Goal: Task Accomplishment & Management: Complete application form

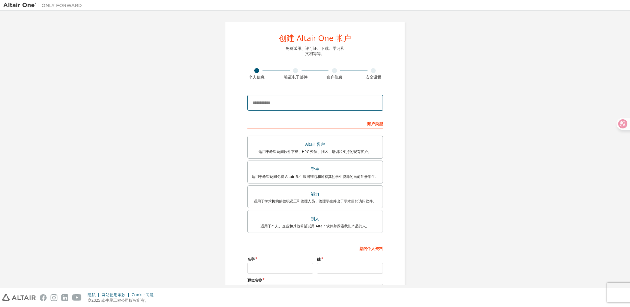
click at [271, 100] on input "email" at bounding box center [314, 103] width 135 height 16
type input "**********"
type input "*"
type input "********"
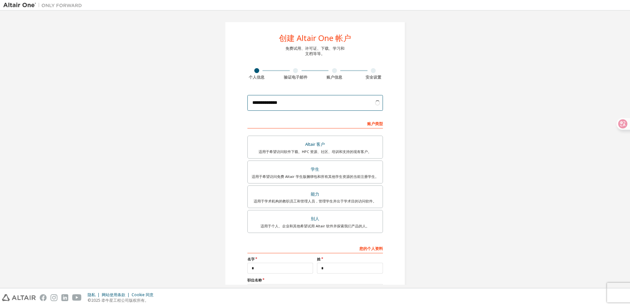
scroll to position [55, 0]
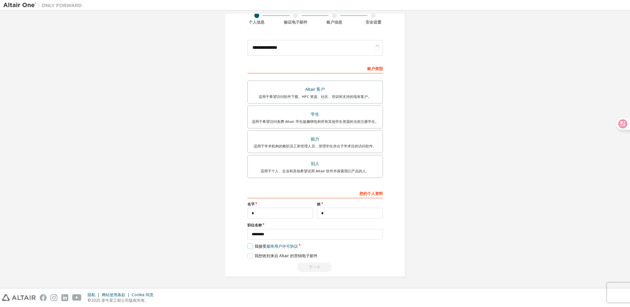
click at [247, 247] on label "我接受 最终用户许可协议" at bounding box center [272, 247] width 50 height 6
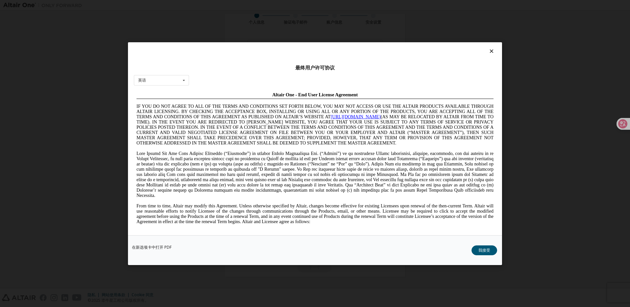
scroll to position [0, 0]
click at [477, 250] on button "我接受" at bounding box center [484, 250] width 26 height 10
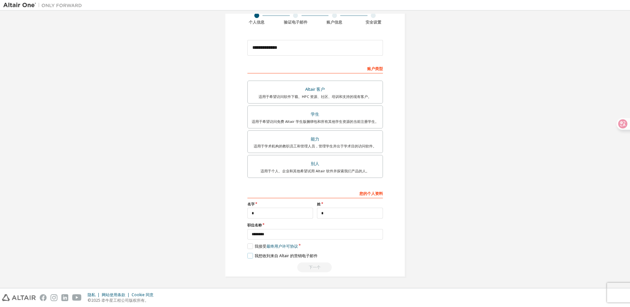
click at [248, 255] on label "我想收到来自 Altair 的营销电子邮件" at bounding box center [282, 256] width 70 height 6
click at [311, 263] on div "下一个" at bounding box center [314, 268] width 135 height 10
click at [315, 266] on div "下一个" at bounding box center [314, 268] width 135 height 10
click at [330, 165] on div "别人" at bounding box center [314, 163] width 127 height 9
click at [337, 96] on div "适用于希望访问软件下载、HPC 资源、社区、培训和支持的现有客户。" at bounding box center [314, 96] width 127 height 5
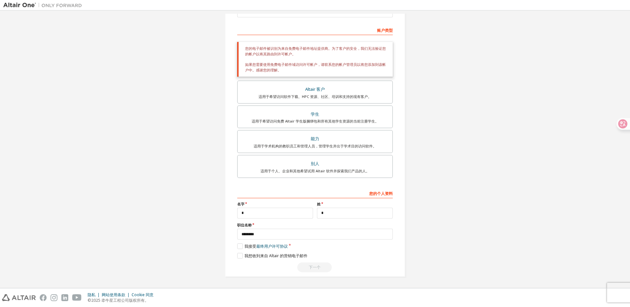
scroll to position [61, 0]
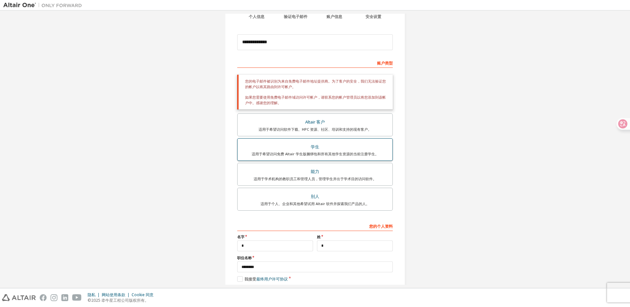
click at [313, 150] on div "学生" at bounding box center [314, 147] width 147 height 9
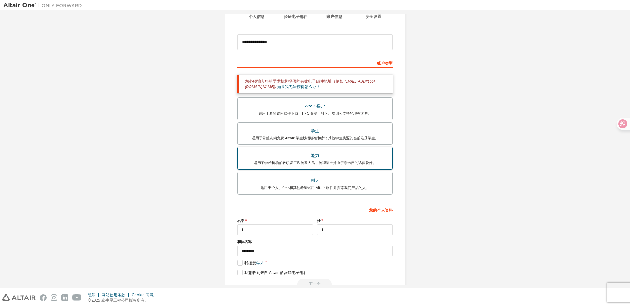
click at [327, 159] on div "能力" at bounding box center [314, 155] width 147 height 9
click at [312, 179] on div "别人" at bounding box center [314, 180] width 147 height 9
